Goal: Task Accomplishment & Management: Manage account settings

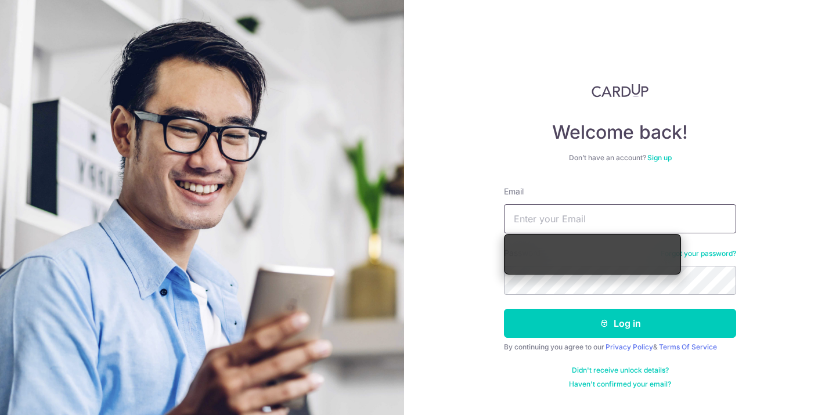
click at [633, 225] on input "Email" at bounding box center [620, 218] width 232 height 29
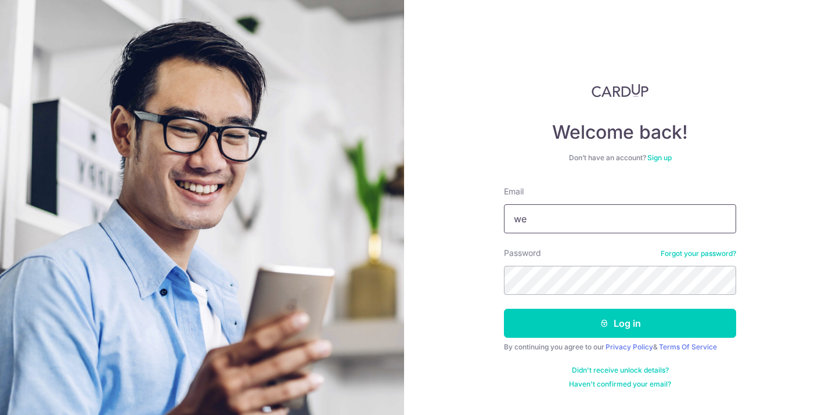
type input "[EMAIL_ADDRESS][DOMAIN_NAME]"
click at [504, 309] on button "Log in" at bounding box center [620, 323] width 232 height 29
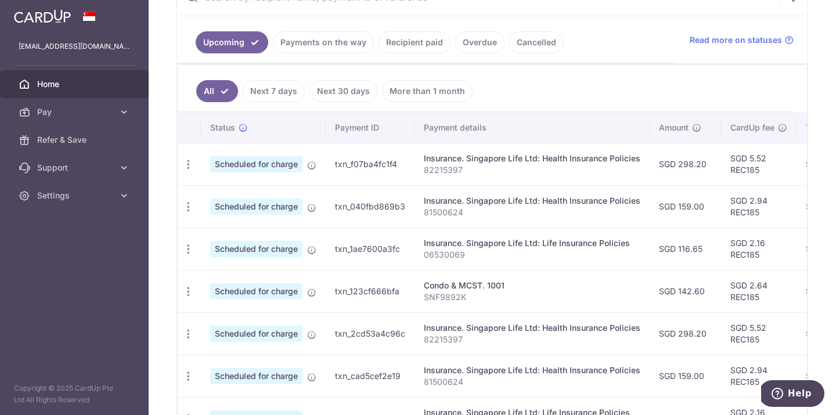
scroll to position [247, 0]
